Goal: Find specific page/section: Find specific page/section

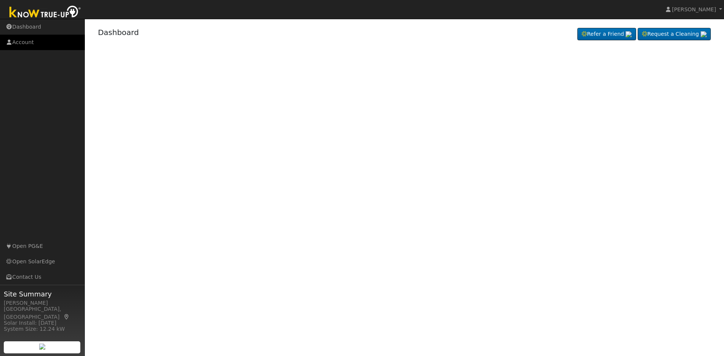
click at [32, 40] on link "Account" at bounding box center [42, 42] width 85 height 15
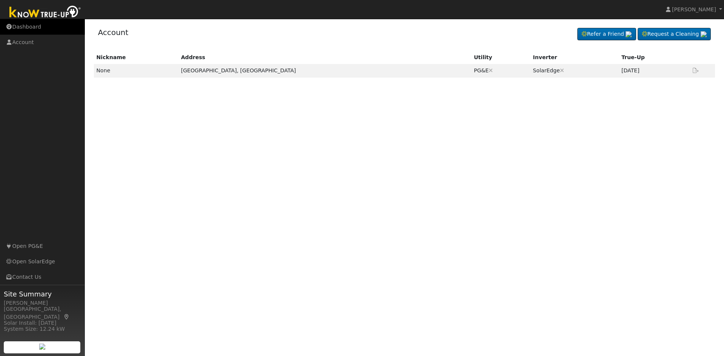
click at [34, 29] on link "Dashboard" at bounding box center [42, 26] width 85 height 15
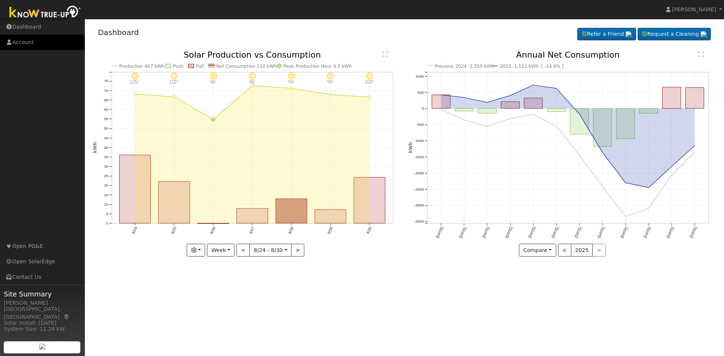
click at [21, 41] on link "Account" at bounding box center [42, 42] width 85 height 15
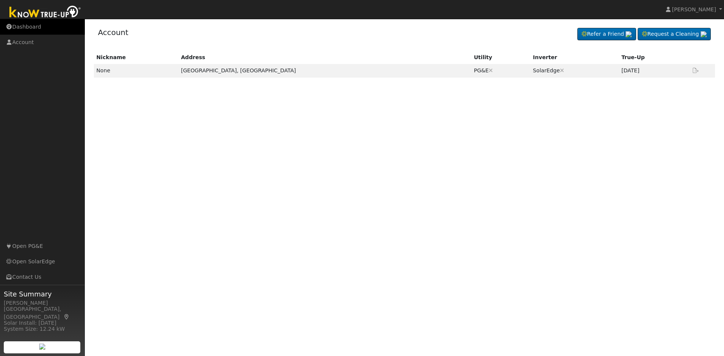
click at [25, 28] on link "Dashboard" at bounding box center [42, 26] width 85 height 15
